Goal: Communication & Community: Answer question/provide support

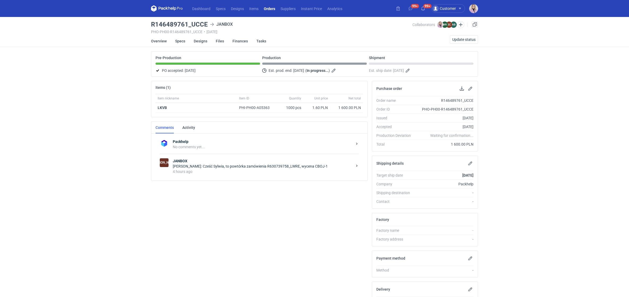
click at [116, 151] on div "Dashboard Specs Designs Items Orders Suppliers Instant Price Analytics 99+ 99+ …" at bounding box center [314, 148] width 629 height 297
click at [100, 113] on div "Dashboard Specs Designs Items Orders Suppliers Instant Price Analytics 99+ 99+ …" at bounding box center [314, 148] width 629 height 297
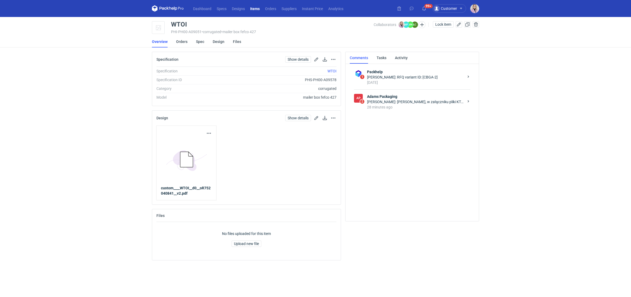
click at [424, 108] on div "28 minutes ago" at bounding box center [415, 107] width 97 height 5
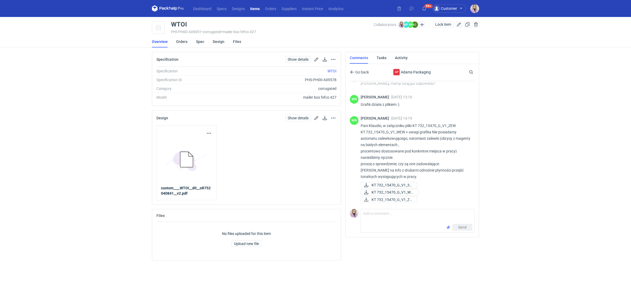
scroll to position [359, 0]
click at [383, 185] on span "KT 732_15470_G_V1_3D..." at bounding box center [391, 185] width 41 height 6
click at [392, 194] on span "KT 732_15470_G_V1_WE..." at bounding box center [392, 193] width 42 height 6
click at [389, 198] on span "KT 732_15470_G_V1_ZE..." at bounding box center [391, 200] width 41 height 6
click at [419, 173] on p "Pani Klaudio, w załączniku pliki KT 732_15470_G_V1_ZEW KT 732_15470_G_V1_WEW + …" at bounding box center [415, 151] width 110 height 57
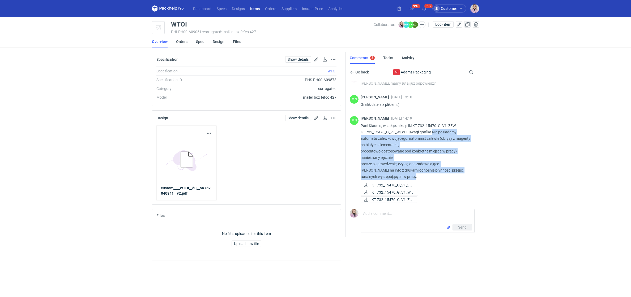
drag, startPoint x: 419, startPoint y: 177, endPoint x: 432, endPoint y: 134, distance: 44.9
click at [432, 134] on p "Pani Klaudio, w załączniku pliki KT 732_15470_G_V1_ZEW KT 732_15470_G_V1_WEW + …" at bounding box center [415, 151] width 110 height 57
copy p "Nie posiadamy automatu zalewkowującego, natomiast zalewki (obrysy z magenty na …"
click at [382, 158] on p "Pani Klaudio, w załączniku pliki KT 732_15470_G_V1_ZEW KT 732_15470_G_V1_WEW + …" at bounding box center [415, 151] width 110 height 57
